Goal: Ask a question: Seek information or help from site administrators or community

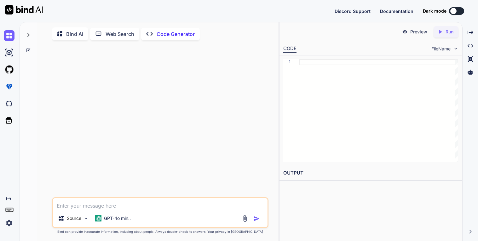
type textarea "i"
type textarea "x"
type textarea "in"
type textarea "x"
type textarea "in"
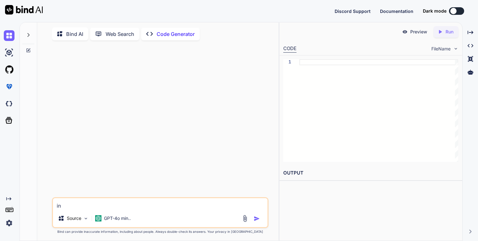
type textarea "x"
type textarea "in t"
type textarea "x"
type textarea "in th"
type textarea "x"
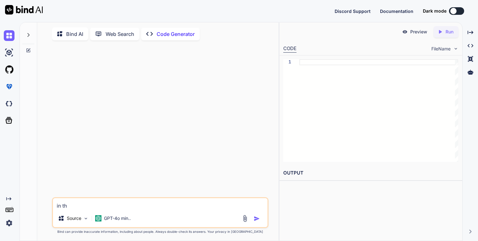
type textarea "in the"
type textarea "x"
type textarea "in the"
type textarea "x"
type textarea "in the c"
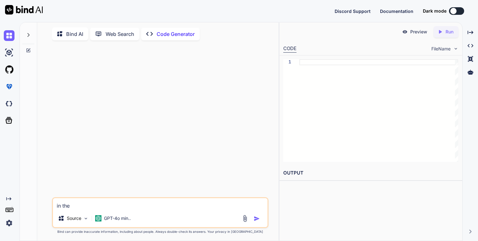
type textarea "x"
type textarea "in the co"
type textarea "x"
type textarea "in the cod"
type textarea "x"
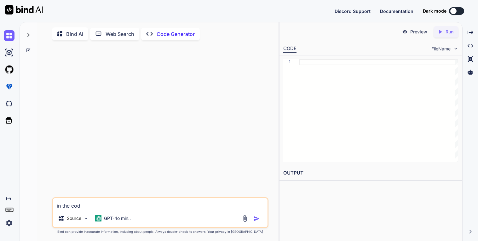
type textarea "in the code"
type textarea "x"
type textarea "in the code""
type textarea "x"
paste textarea "[URL][DOMAIN_NAME]"
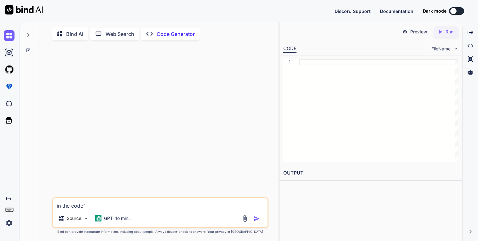
type textarea "in the code"https://s3.amazonaws.com/marketjs-us/en/patch/webaudio-context-patc…"
type textarea "x"
type textarea "in the code"https://s3.amazonaws.com/marketjs-us/en/patch/webaudio-context-patc…"
type textarea "x"
type textarea "in the code"https://s3.amazonaws.com/marketjs-us/en/patch/webaudio-context-patc…"
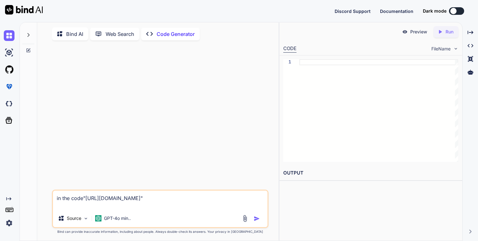
type textarea "x"
type textarea "in the code"https://s3.amazonaws.com/marketjs-us/en/patch/webaudio-context-patc…"
type textarea "x"
type textarea "in the code"https://s3.amazonaws.com/marketjs-us/en/patch/webaudio-context-patc…"
type textarea "x"
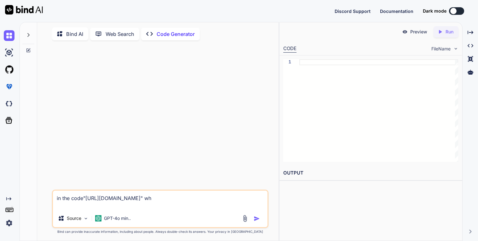
type textarea "in the code"https://s3.amazonaws.com/marketjs-us/en/patch/webaudio-context-patc…"
type textarea "x"
type textarea "in the code"https://s3.amazonaws.com/marketjs-us/en/patch/webaudio-context-patc…"
type textarea "x"
type textarea "in the code"https://s3.amazonaws.com/marketjs-us/en/patch/webaudio-context-patc…"
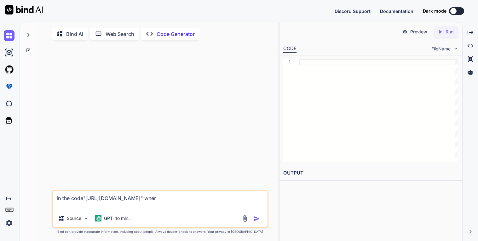
type textarea "x"
type textarea "in the code"https://s3.amazonaws.com/marketjs-us/en/patch/webaudio-context-patc…"
type textarea "x"
type textarea "in the code"https://s3.amazonaws.com/marketjs-us/en/patch/webaudio-context-patc…"
type textarea "x"
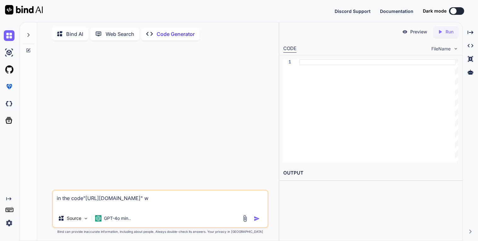
type textarea "in the code"https://s3.amazonaws.com/marketjs-us/en/patch/webaudio-context-patc…"
type textarea "x"
type textarea "in the code"https://s3.amazonaws.com/marketjs-us/en/patch/webaudio-context-patc…"
type textarea "x"
type textarea "in the code"https://s3.amazonaws.com/marketjs-us/en/patch/webaudio-context-patc…"
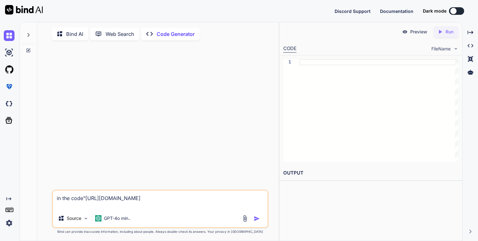
type textarea "x"
type textarea "in the code"https://s3.amazonaws.com/marketjs-us/en/patch/webaudio-context-patc…"
type textarea "x"
type textarea "in the code"https://s3.amazonaws.com/marketjs-us/en/patch/webaudio-context-patc…"
type textarea "x"
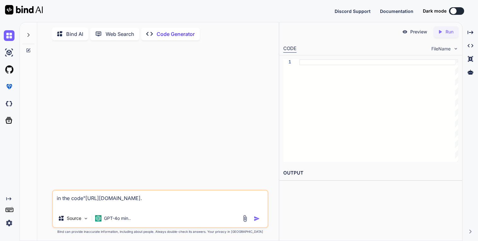
type textarea "in the code"https://s3.amazonaws.com/marketjs-us/en/patch/webaudio-context-patch"
type textarea "x"
type textarea "in the code"https://s3.amazonaws.com/marketjs-us/en/patch/webaudio-context-patc"
type textarea "x"
type textarea "in the code"https://s3.amazonaws.com/marketjs-us/en/patch/webaudio-context-pat"
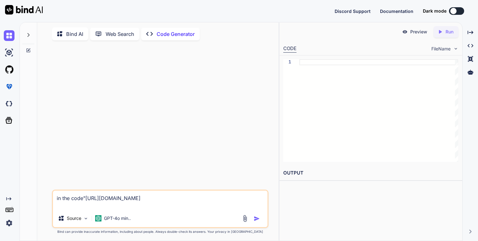
type textarea "x"
type textarea "in the code"https://s3.amazonaws.com/marketjs-us/en/patch/webaudio-context-pa"
type textarea "x"
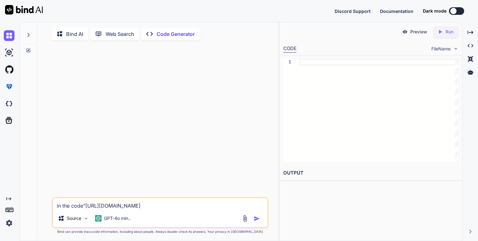
type textarea "in the code"https://s3.amazonaws.com/marketjs-us/en/patch/webaudio-context-p"
type textarea "x"
type textarea "in the code"https://s3.amazonaws.com/marketjs-us/en/patch/webaudio-context-"
type textarea "x"
type textarea "in the code"https://s3.amazonaws.com/marketjs-us/en/patch/webaudio-context"
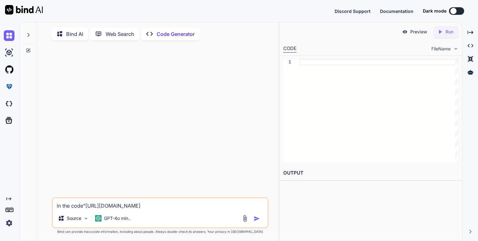
type textarea "x"
type textarea "in the code"https://s3.amazonaws.com/marketjs-us/en/patch/webaudio-contex"
type textarea "x"
type textarea "in the code"https://s3.amazonaws.com/marketjs-us/en/patch/webaudio-conte"
type textarea "x"
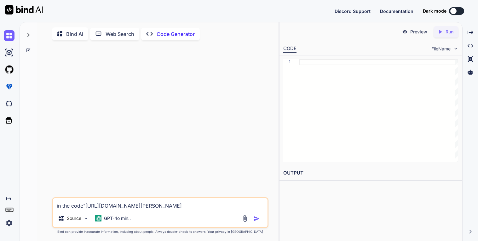
type textarea "in the code"https://s3.amazonaws.com/marketjs-us/en/patch/webaudio-cont"
type textarea "x"
type textarea "in the code"https://s3.amazonaws.com/marketjs-us/en/patch/webaudio-con"
type textarea "x"
type textarea "in the code"https://s3.amazonaws.com/marketjs-us/en/patch/webaudio-co"
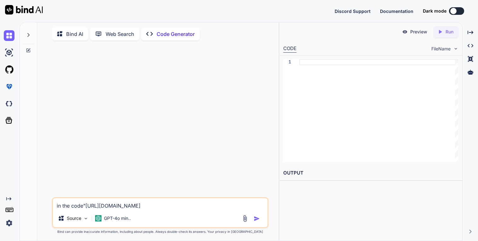
type textarea "x"
type textarea "in the code"https://s3.amazonaws.com/marketjs-us/en/patch/webaudio-c"
type textarea "x"
type textarea "in the code"https://s3.amazonaws.com/marketjs-us/en/patch/webaudio-"
type textarea "x"
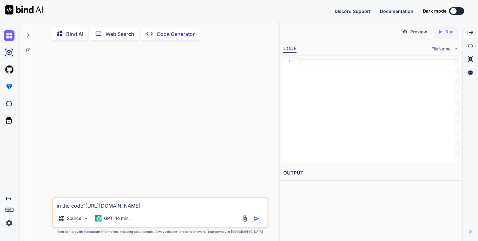
type textarea "in the code"https://s3.amazonaws.com/marketjs-us/en/patch/webaudio"
type textarea "x"
type textarea "in the code"https://s3.amazonaws.com/marketjs-us/en/patch/webaudi"
type textarea "x"
type textarea "in the code"https://s3.amazonaws.com/marketjs-us/en/patch/webaud"
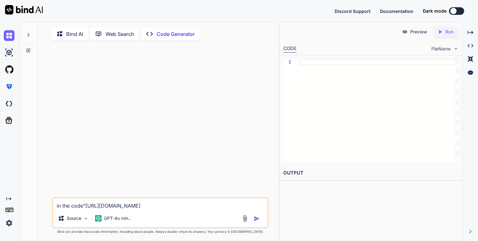
type textarea "x"
type textarea "in the code"https://s3.amazonaws.com/marketjs-us/en/patch/webau"
type textarea "x"
type textarea "in the code"https://s3.amazonaws.com/marketjs-us/en/patch/weba"
type textarea "x"
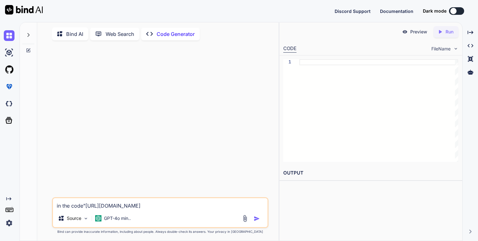
type textarea "in the code"https://s3.amazonaws.com/marketjs-us/en/patch/web"
type textarea "x"
type textarea "in the code"https://s3.amazonaws.com/marketjs-us/en/patch/we"
type textarea "x"
type textarea "in the code"https://s3.amazonaws.com/marketjs-us/en/patch/w"
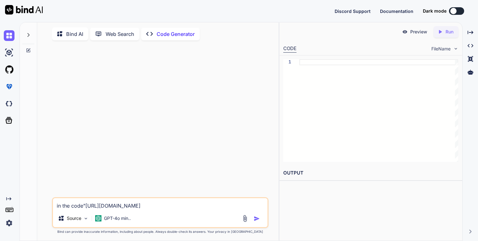
type textarea "x"
type textarea "in the code"https://s3.amazonaws.com/marketjs-us/en/patch/"
type textarea "x"
type textarea "in the code"https://s3.amazonaws.com/marketjs-us/en/patch"
type textarea "x"
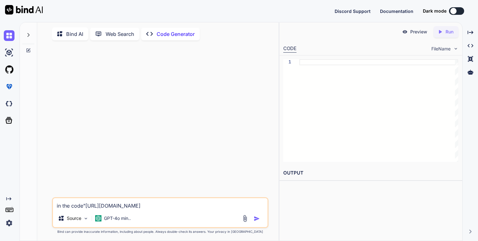
type textarea "in the code"https://s3.amazonaws.com/marketjs-us/en/patc"
type textarea "x"
type textarea "in the code"https://s3.amazonaws.com/marketjs-us/en/pat"
type textarea "x"
type textarea "in the code"https://s3.amazonaws.com/marketjs-us/en/pa"
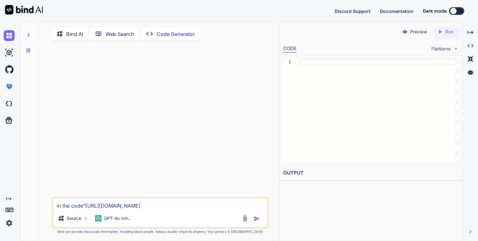
type textarea "x"
type textarea "in the code"https://s3.amazonaws.com/marketjs-us/en/p"
type textarea "x"
type textarea "in the code"https://s3.amazonaws.com/marketjs-us/en/"
type textarea "x"
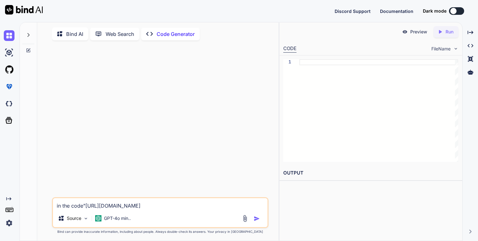
type textarea "in the code"https://s3.amazonaws.com/marketjs-us/en"
type textarea "x"
type textarea "in the code"https://s3.amazonaws.com/marketjs-us/e"
type textarea "x"
type textarea "in the code"https://s3.amazonaws.com/marketjs-us/"
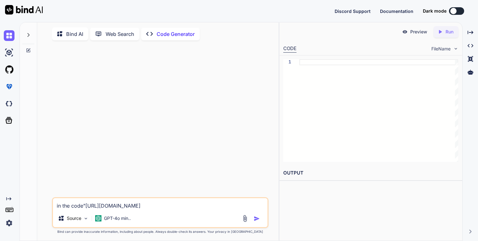
type textarea "x"
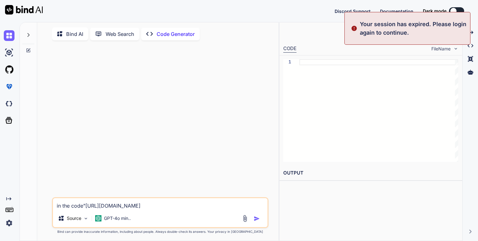
type textarea "in the code"https://s3.amazonaws.com/marketjs-u"
type textarea "x"
type textarea "in the code"https://s3.amazonaws.com/marketjs-"
type textarea "x"
type textarea "in the code"https://s3.amazonaws.com/marketjs"
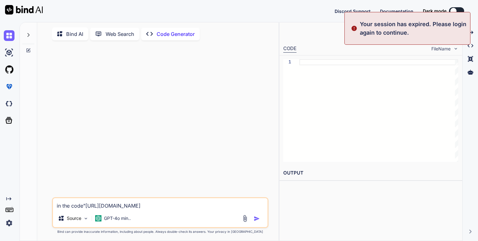
type textarea "x"
type textarea "in the code"https://s3.amazonaws.com/marketj"
type textarea "x"
type textarea "in the code"https://s3.amazonaws.com/market"
type textarea "x"
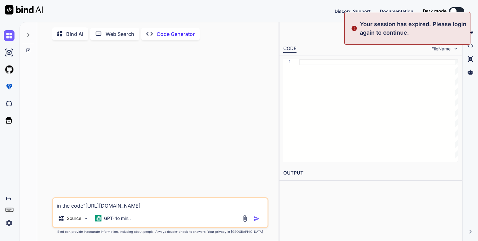
type textarea "in the code"https://s3.amazonaws.com/marke"
type textarea "x"
type textarea "in the code"https://s3.amazonaws.com/mark"
type textarea "x"
type textarea "in the code"https://s3.amazonaws.com/mar"
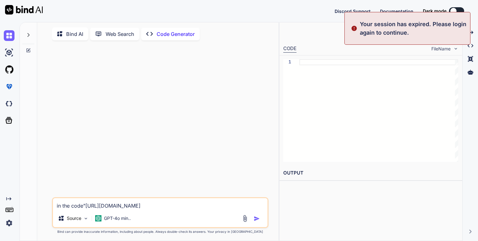
type textarea "x"
type textarea "in the code"https://s3.amazonaws.com/ma"
type textarea "x"
type textarea "in the code"https://s3.amazonaws.com/m"
type textarea "x"
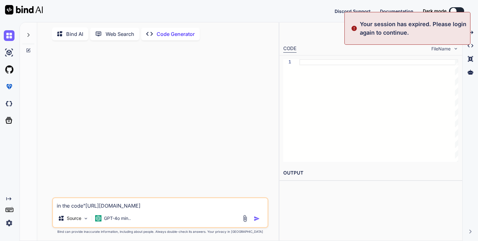
type textarea "in the code"https://s3.amazonaws.com/"
type textarea "x"
type textarea "in the code"https://s3.amazonaws.com"
type textarea "x"
type textarea "in the code"https://s3.amazonaws.co"
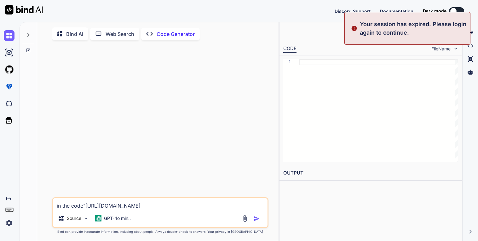
type textarea "x"
type textarea "in the code"https://s3.amazonaws.c"
type textarea "x"
type textarea "in the code"https://s3.amazonaws."
type textarea "x"
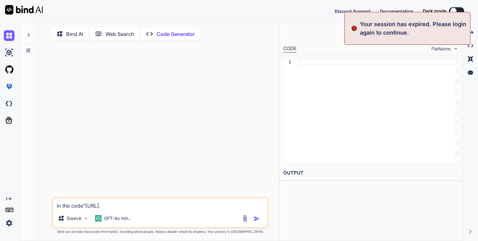
type textarea "in the code"https://s3.amazonaws"
type textarea "x"
type textarea "in the code"https://s3.amazonaw"
type textarea "x"
type textarea "in the code"https://s3.amazona"
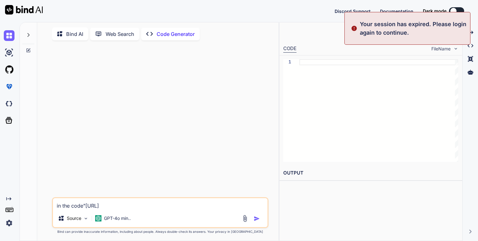
type textarea "x"
type textarea "in the code"https://s3.amazon"
type textarea "x"
type textarea "in the code"https://s3.amazo"
type textarea "x"
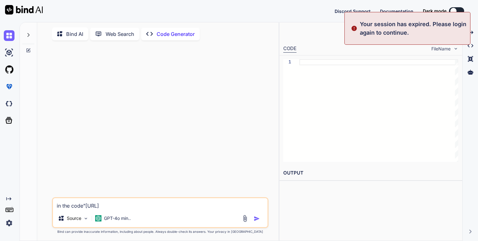
type textarea "in the code"https://s3.amaz"
type textarea "x"
type textarea "in the code"https://s3.ama"
type textarea "x"
type textarea "in the code"https://s3.am"
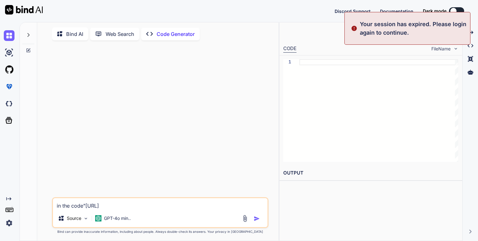
type textarea "x"
type textarea "in the code"https://s3.a"
type textarea "x"
type textarea "in the code"https://s3."
type textarea "x"
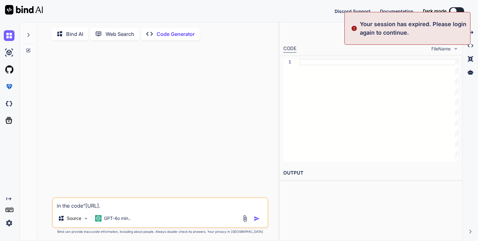
type textarea "in the code"https://s3"
type textarea "x"
type textarea "in the code"https://s"
type textarea "x"
type textarea "in the code"https://"
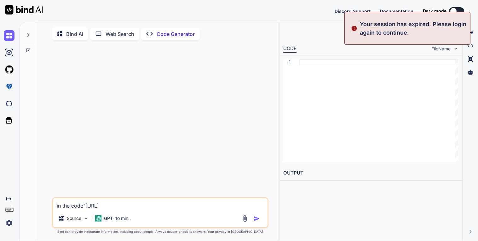
type textarea "x"
type textarea "in the code"https:/"
type textarea "x"
type textarea "in the code"https:"
type textarea "x"
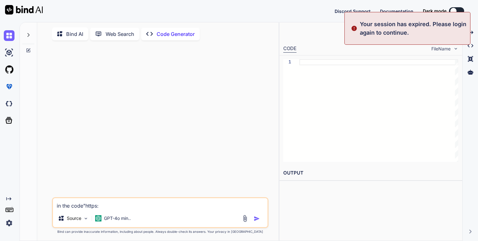
type textarea "in the code"https"
type textarea "x"
type textarea "in the code"http"
type textarea "x"
type textarea "in the code"htt"
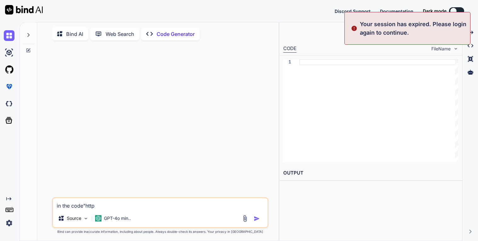
type textarea "x"
type textarea "in the code"ht"
type textarea "x"
type textarea "in the code"h"
type textarea "x"
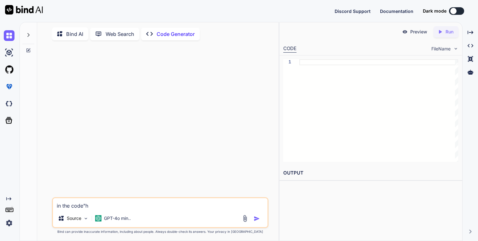
type textarea "in the code""
type textarea "x"
paste textarea "<html> <base href="https://cdn.jsdelivr.net/gh/bubbls/UGS-Assets@main/clashofvi…"
type textarea "in the code"<html> <base href="[URL][DOMAIN_NAME]"> <head> <title>Clash Of Viki…"
type textarea "x"
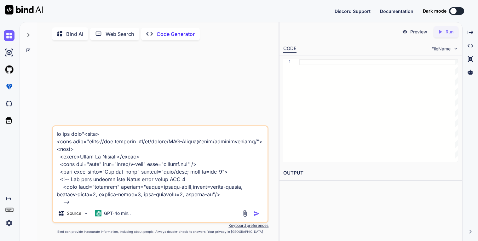
scroll to position [1172, 0]
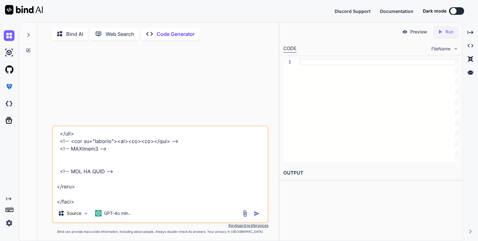
type textarea "in the code"<html> <base href="[URL][DOMAIN_NAME]"> <head> <title>Clash Of Viki…"
type textarea "x"
type textarea "in the code"<html> <base href="[URL][DOMAIN_NAME]"> <head> <title>Clash Of Viki…"
type textarea "x"
type textarea "in the code"<html> <base href="[URL][DOMAIN_NAME]"> <head> <title>Clash Of Viki…"
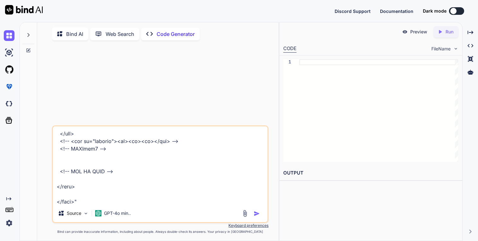
type textarea "x"
type textarea "in the code"<html> <base href="[URL][DOMAIN_NAME]"> <head> <title>Clash Of Viki…"
type textarea "x"
click at [245, 215] on img at bounding box center [244, 213] width 7 height 7
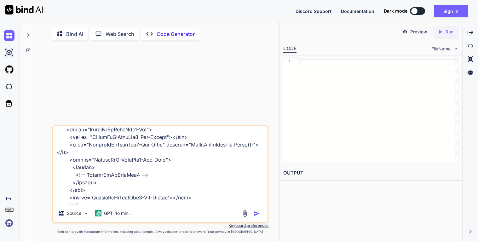
scroll to position [1172, 0]
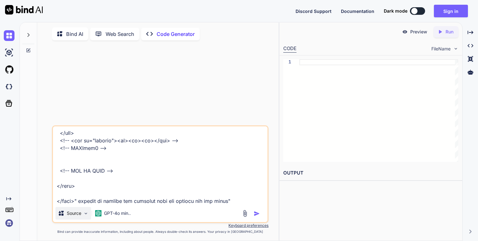
click at [69, 214] on p "Source" at bounding box center [74, 213] width 14 height 6
type textarea "x"
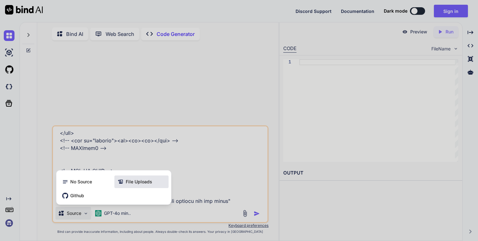
click at [122, 184] on icon at bounding box center [120, 182] width 6 height 6
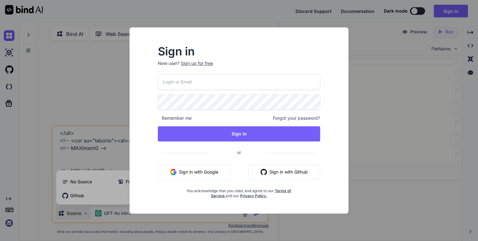
type input "[EMAIL_ADDRESS][DOMAIN_NAME]"
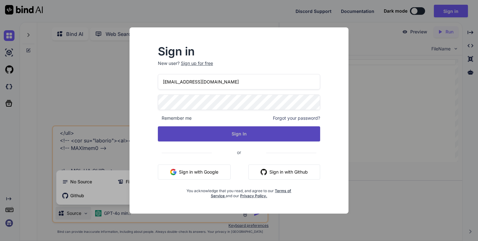
click at [216, 129] on button "Sign In" at bounding box center [239, 133] width 162 height 15
click at [233, 134] on button "Sign In" at bounding box center [239, 133] width 162 height 15
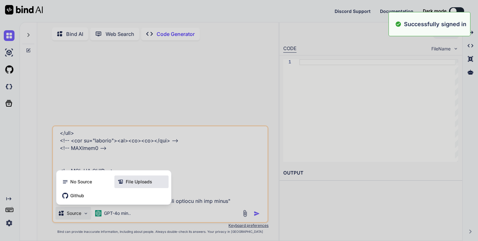
click at [135, 182] on span "File Uploads" at bounding box center [139, 182] width 26 height 6
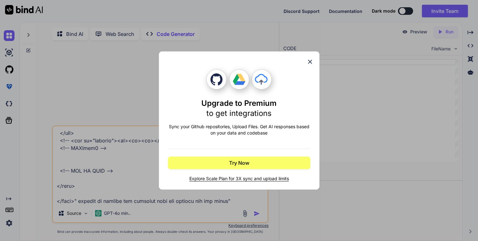
type textarea "x"
click at [311, 62] on icon at bounding box center [309, 61] width 7 height 7
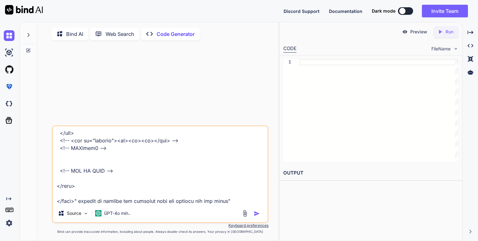
click at [234, 204] on textarea at bounding box center [160, 165] width 214 height 78
paste textarea "[URL][DOMAIN_NAME]"
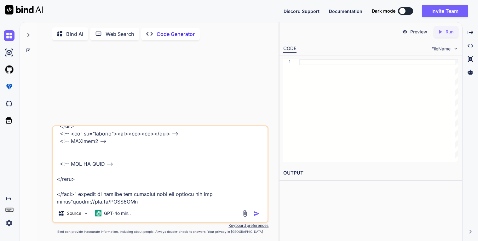
type textarea "in the code"<html> <base href="[URL][DOMAIN_NAME]"> <head> <title>Clash Of Viki…"
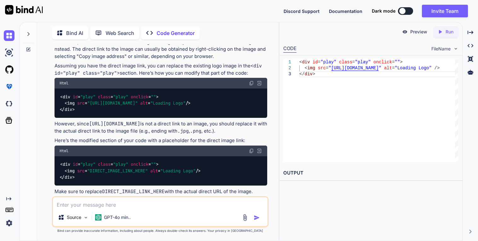
scroll to position [491, 0]
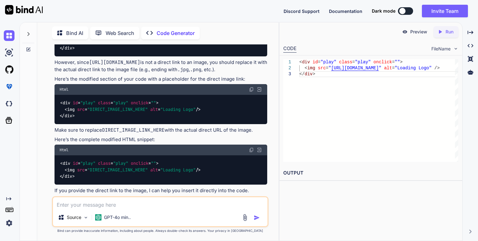
click at [121, 206] on textarea at bounding box center [160, 202] width 214 height 11
type textarea "show me where to put it in the code"
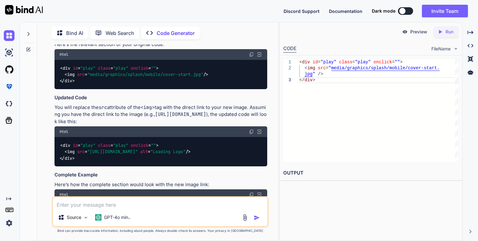
scroll to position [847, 0]
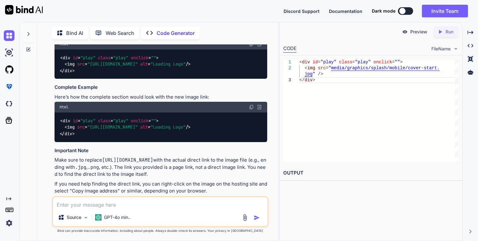
click at [134, 202] on textarea at bounding box center [160, 202] width 214 height 11
type textarea "w"
type textarea "show me where it shows the image that says "enter logo here""
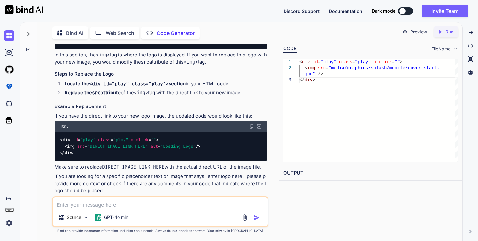
scroll to position [1126, 0]
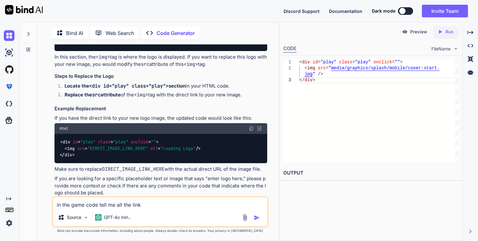
type textarea "in the game code tell me all the links"
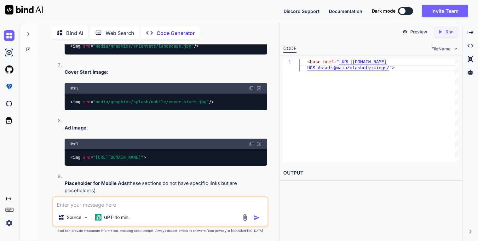
scroll to position [1658, 0]
